Goal: Task Accomplishment & Management: Use online tool/utility

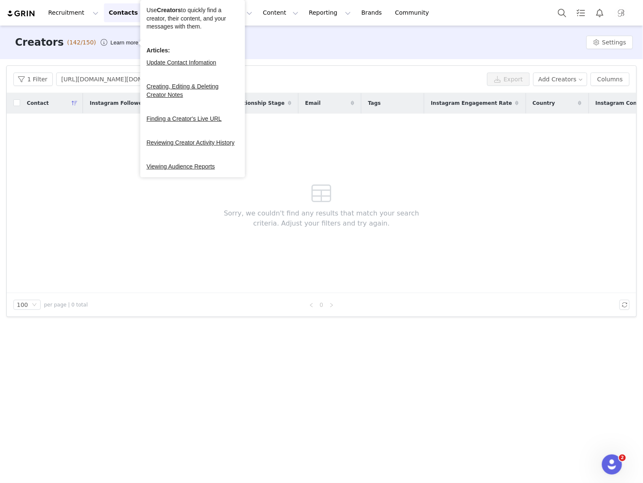
click at [129, 72] on div "1 Filter [URL][DOMAIN_NAME][DOMAIN_NAME] Views Export Add Creators Columns" at bounding box center [322, 79] width 630 height 27
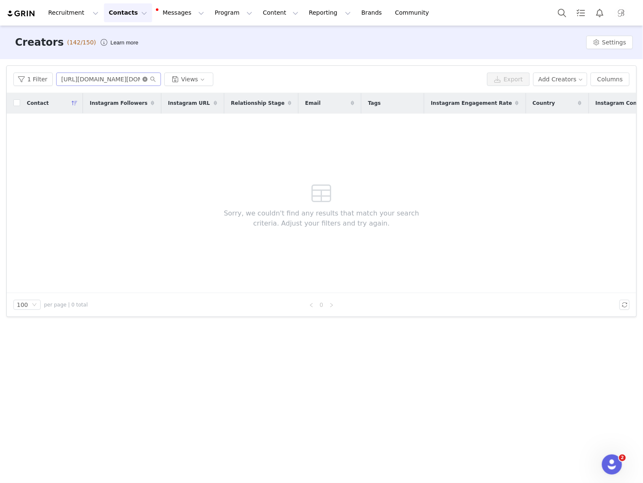
click at [144, 79] on icon "icon: close-circle" at bounding box center [145, 79] width 5 height 5
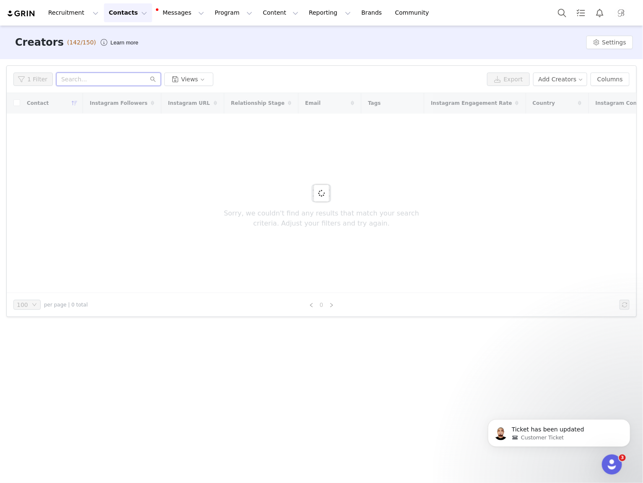
click at [124, 80] on input "text" at bounding box center [108, 79] width 105 height 13
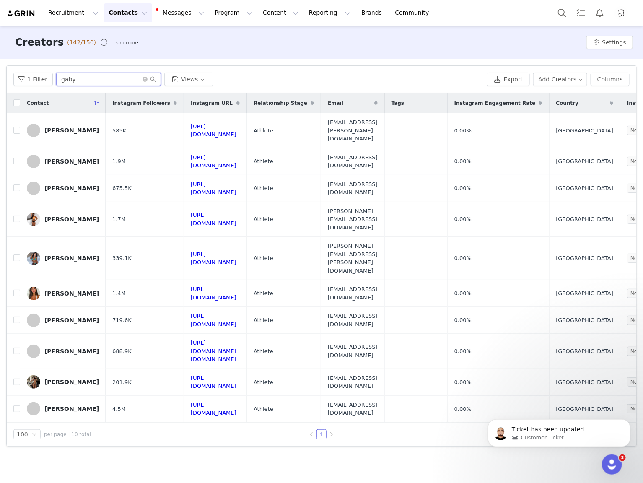
type input "gaby"
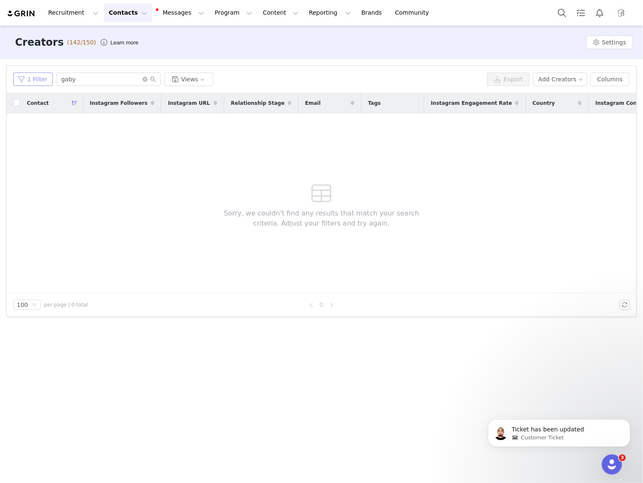
click at [41, 83] on button "1 Filter" at bounding box center [32, 79] width 39 height 13
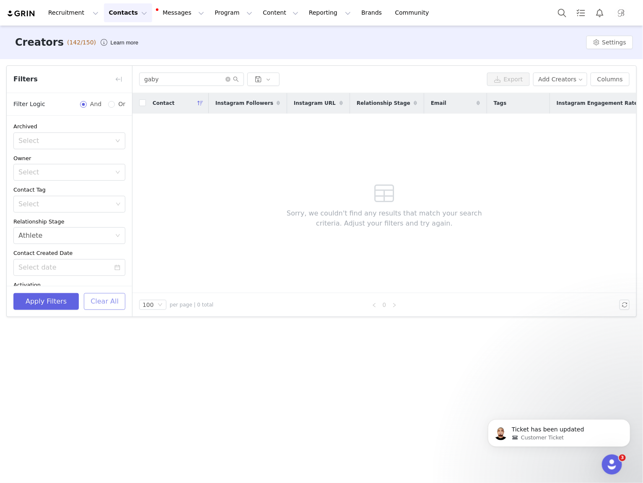
click at [115, 305] on button "Clear All" at bounding box center [105, 301] width 42 height 17
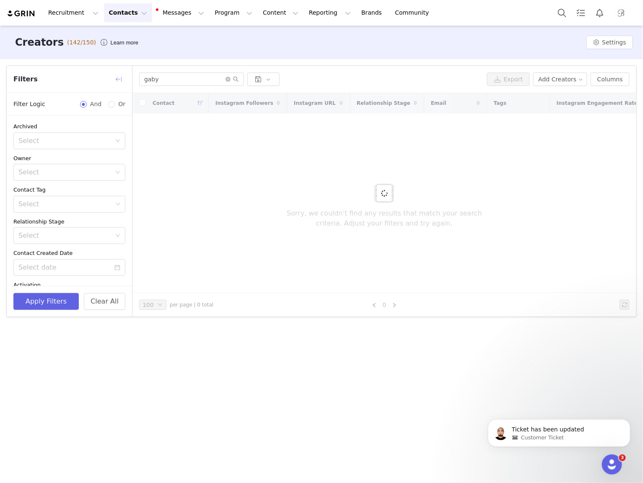
click at [117, 79] on button "button" at bounding box center [118, 79] width 13 height 13
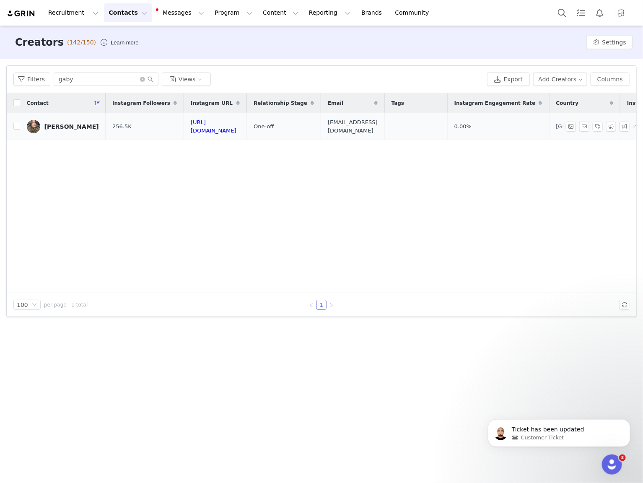
click at [69, 127] on div "[PERSON_NAME]" at bounding box center [71, 126] width 55 height 7
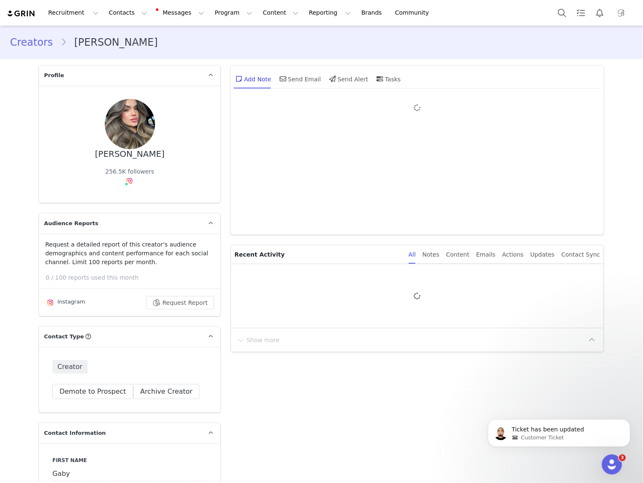
type input "+1 ([GEOGRAPHIC_DATA])"
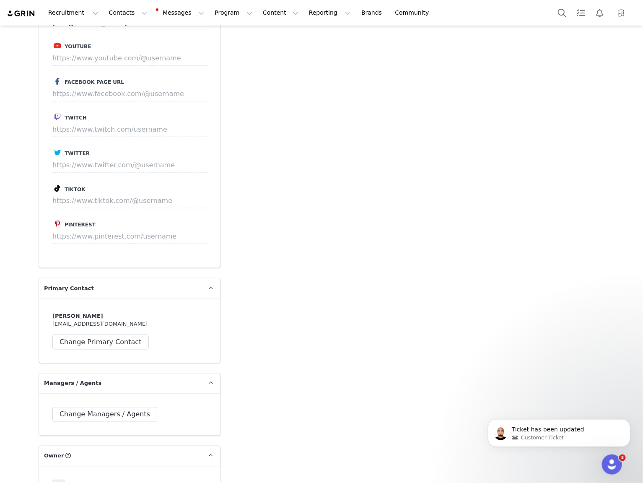
scroll to position [2142, 0]
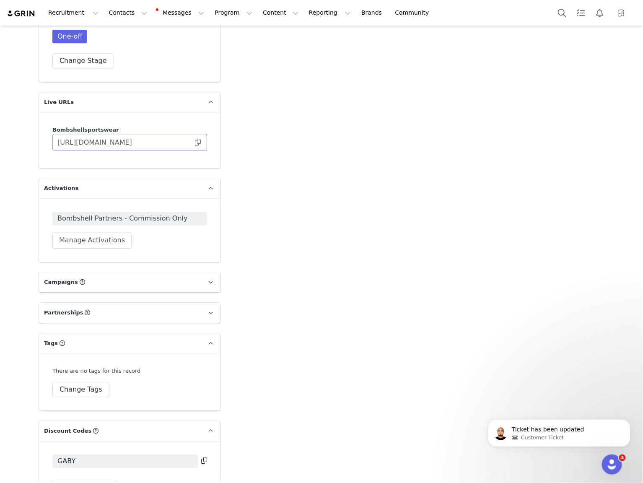
click at [196, 142] on span at bounding box center [198, 142] width 8 height 0
click at [212, 11] on button "Program Program" at bounding box center [234, 12] width 48 height 19
click at [216, 55] on p "Campaigns" at bounding box center [219, 52] width 33 height 9
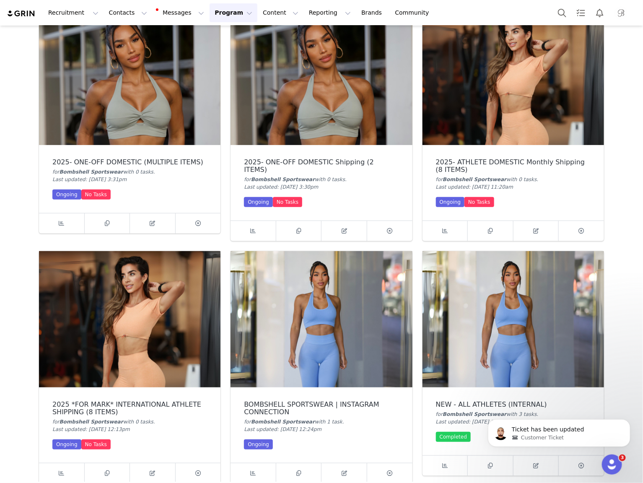
scroll to position [64, 0]
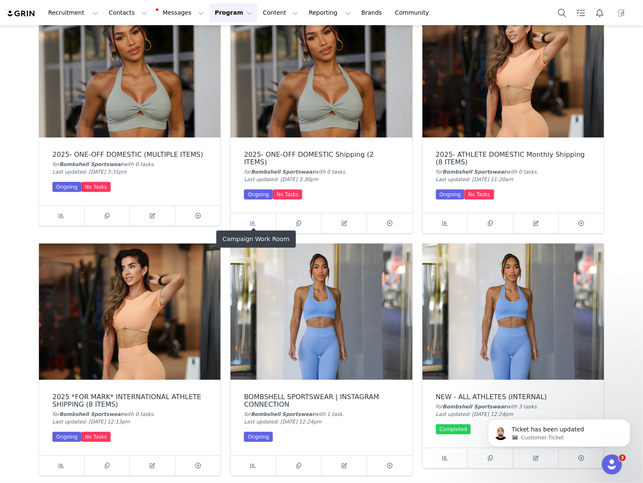
click at [255, 221] on icon at bounding box center [253, 223] width 5 height 5
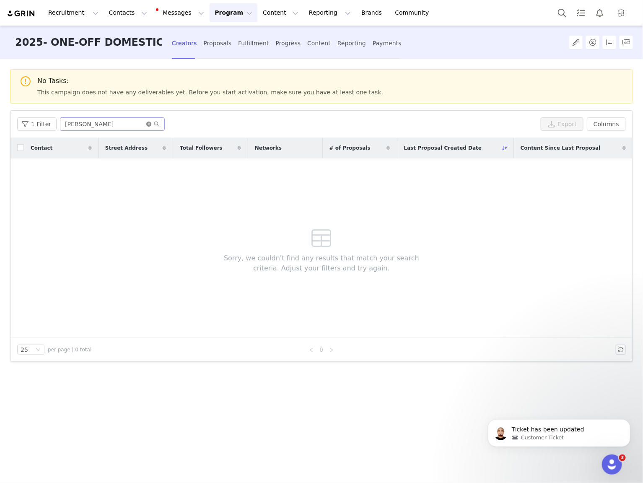
click at [147, 122] on icon "icon: close-circle" at bounding box center [148, 124] width 5 height 5
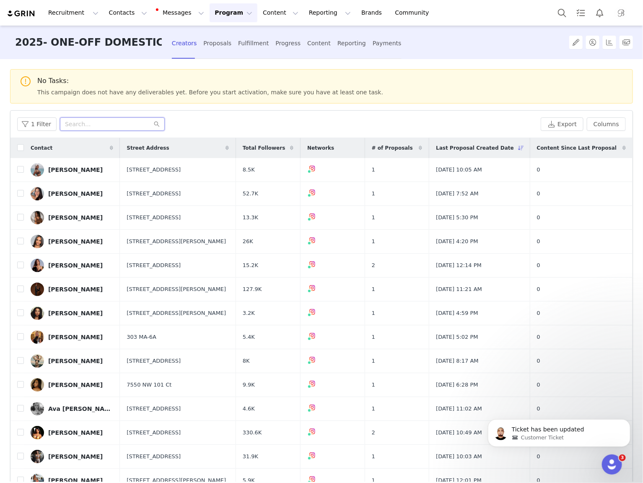
click at [143, 123] on input "text" at bounding box center [112, 123] width 105 height 13
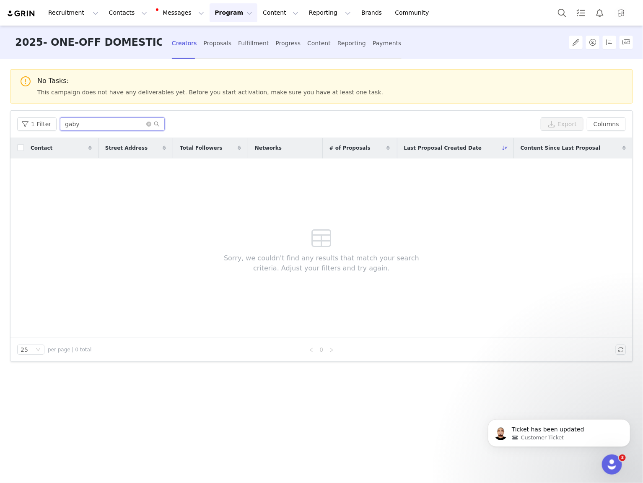
type input "gaby"
click at [215, 13] on button "Program Program" at bounding box center [234, 12] width 48 height 19
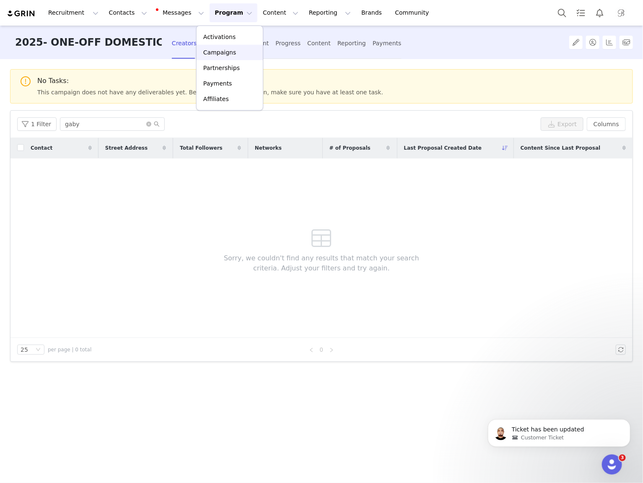
click at [218, 51] on p "Campaigns" at bounding box center [219, 52] width 33 height 9
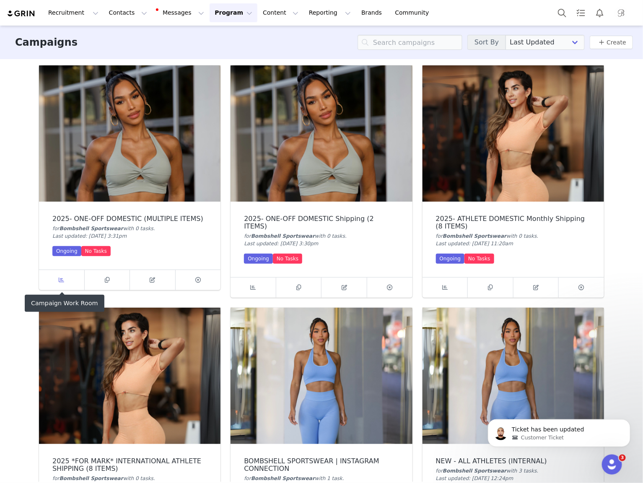
click at [62, 286] on link at bounding box center [62, 280] width 46 height 20
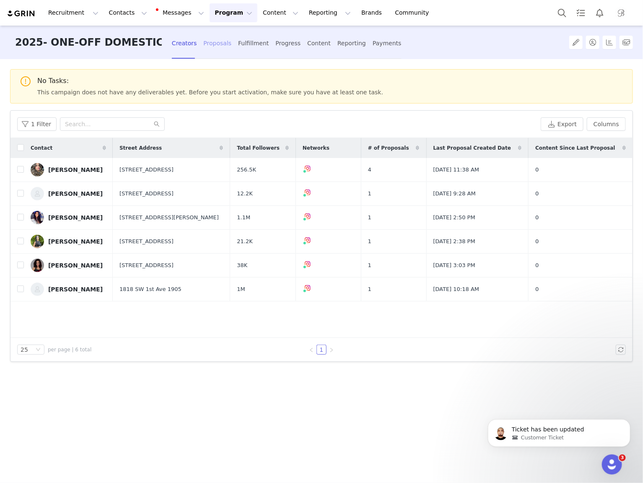
click at [221, 42] on div "Proposals" at bounding box center [218, 43] width 28 height 22
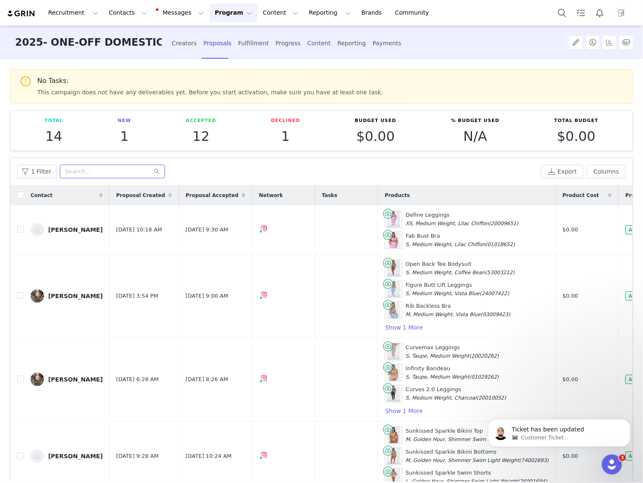
click at [130, 169] on input "text" at bounding box center [112, 171] width 105 height 13
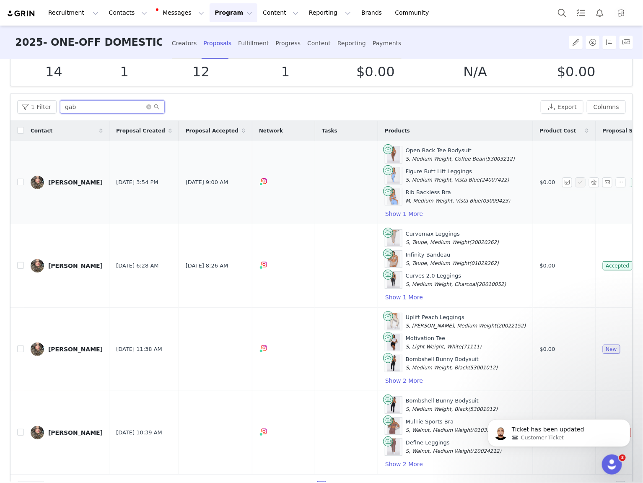
scroll to position [87, 0]
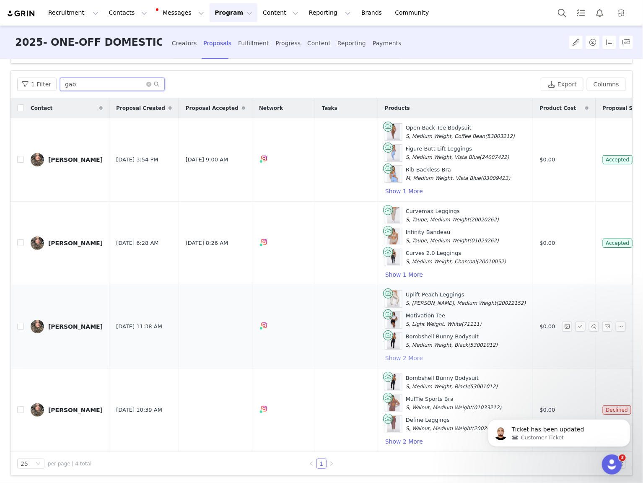
type input "gab"
click at [385, 353] on button "Show 2 More" at bounding box center [404, 358] width 39 height 10
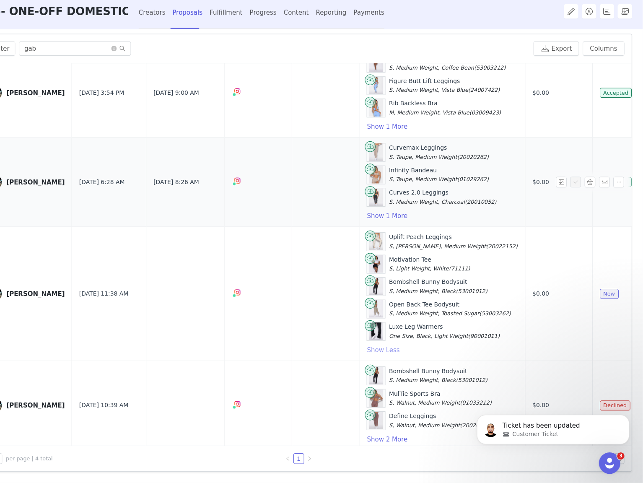
scroll to position [0, 0]
